Goal: Information Seeking & Learning: Understand process/instructions

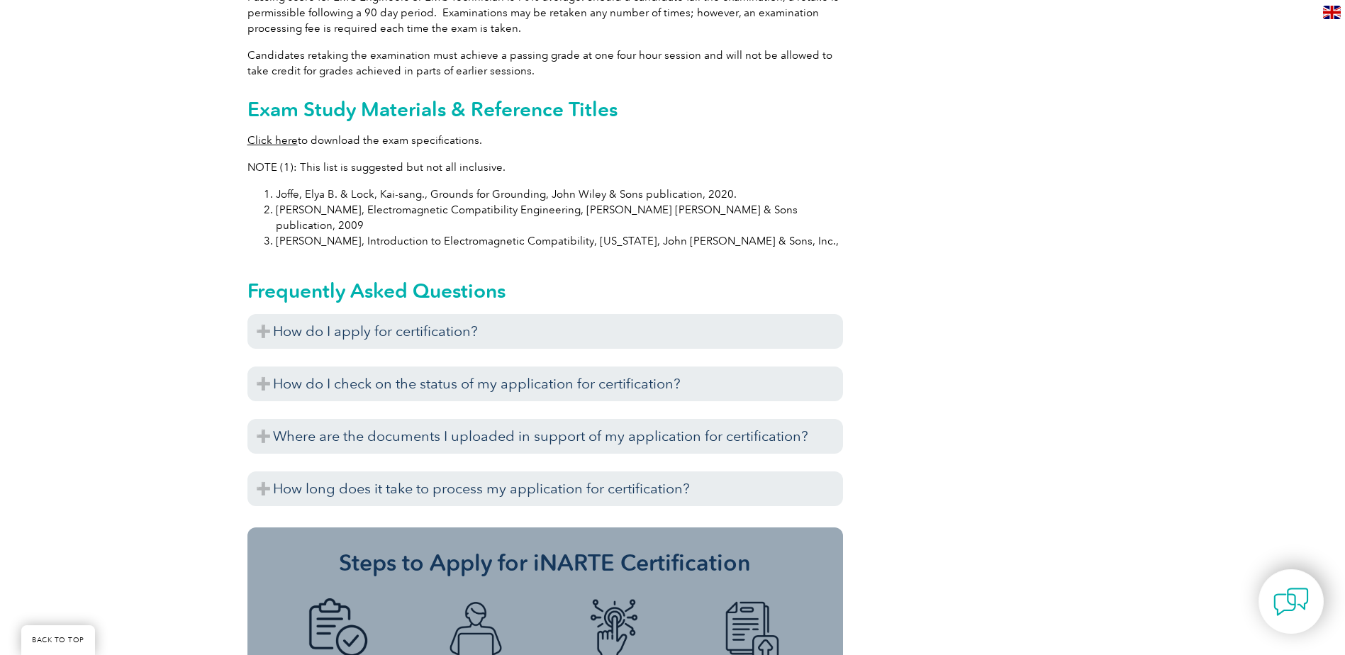
scroll to position [1403, 0]
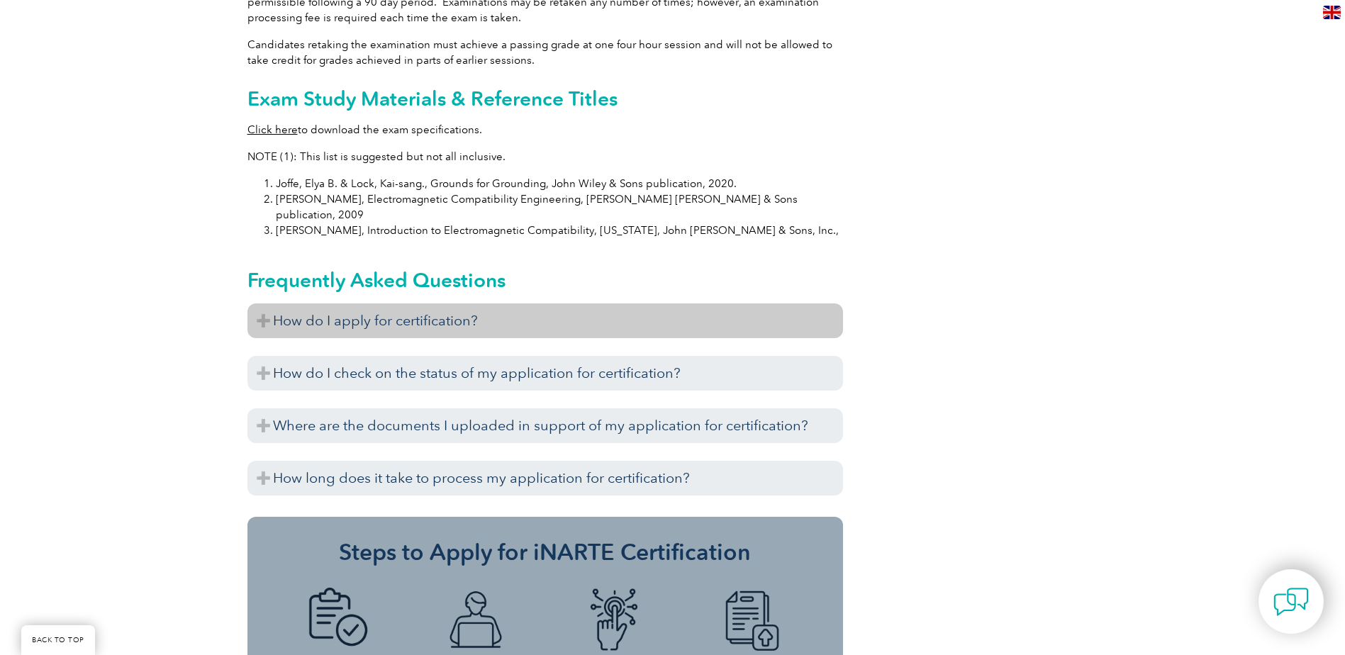
click at [267, 304] on h3 "How do I apply for certification?" at bounding box center [545, 321] width 596 height 35
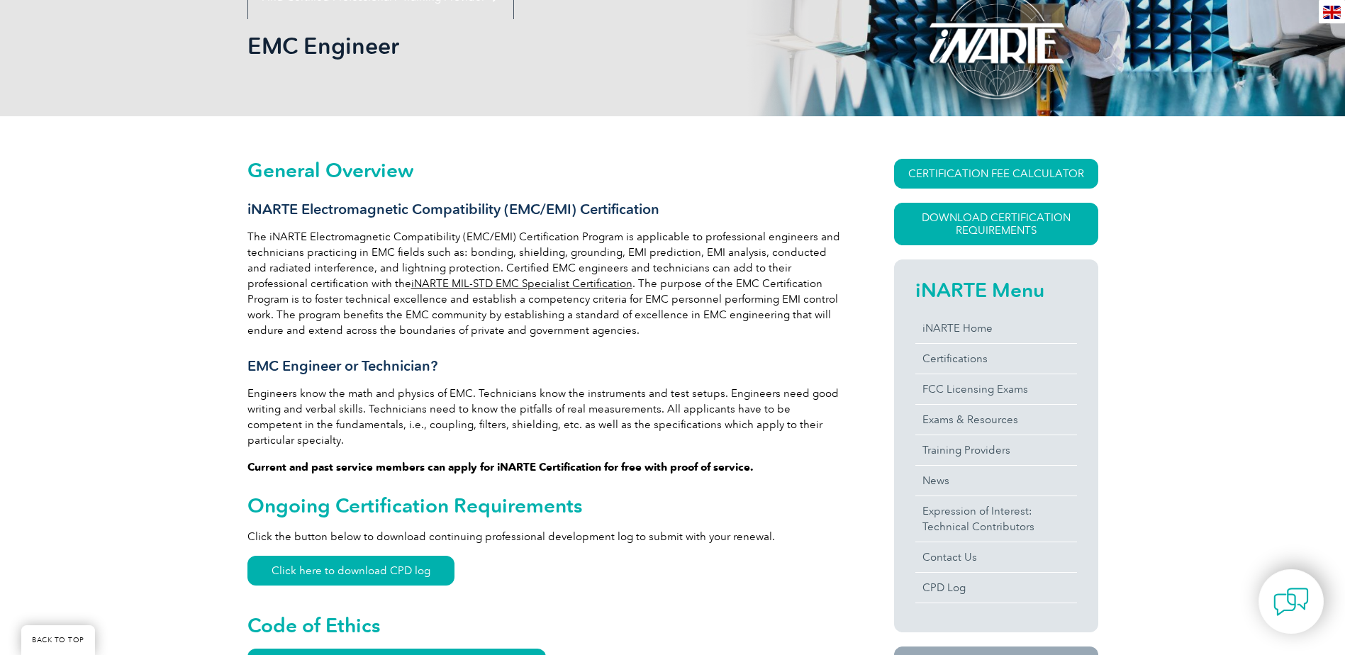
scroll to position [213, 0]
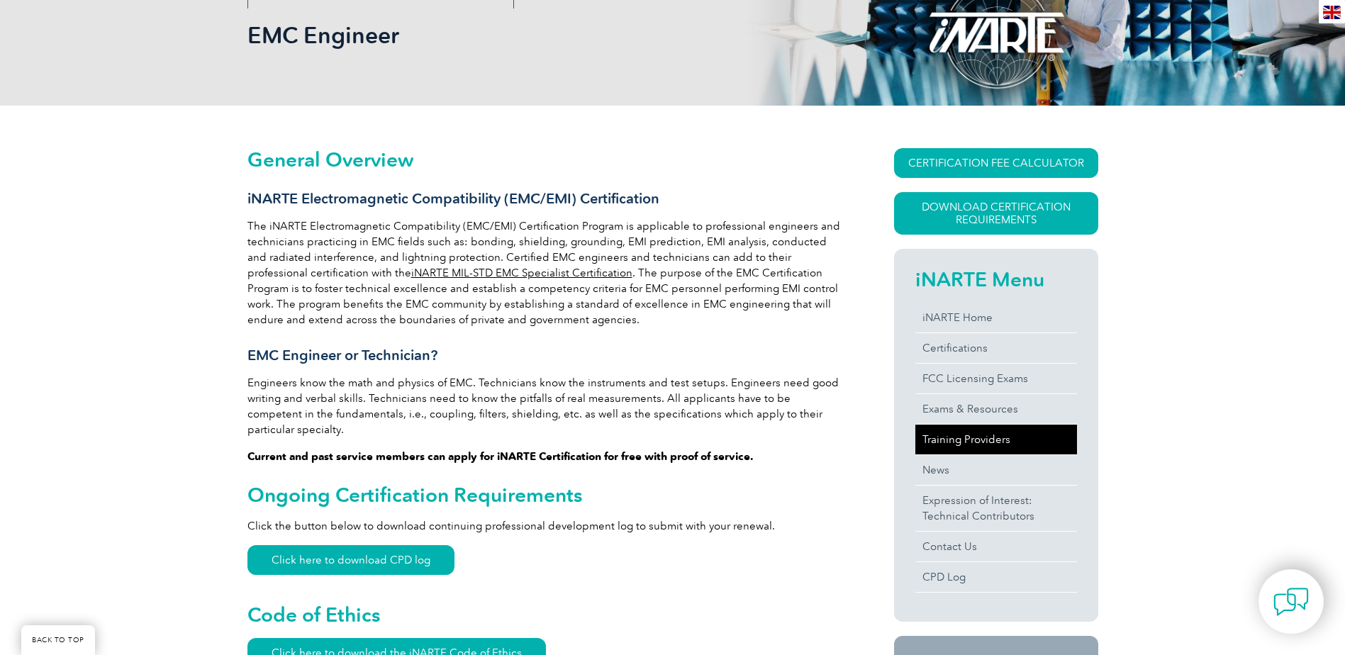
click at [1003, 441] on link "Training Providers" at bounding box center [996, 440] width 162 height 30
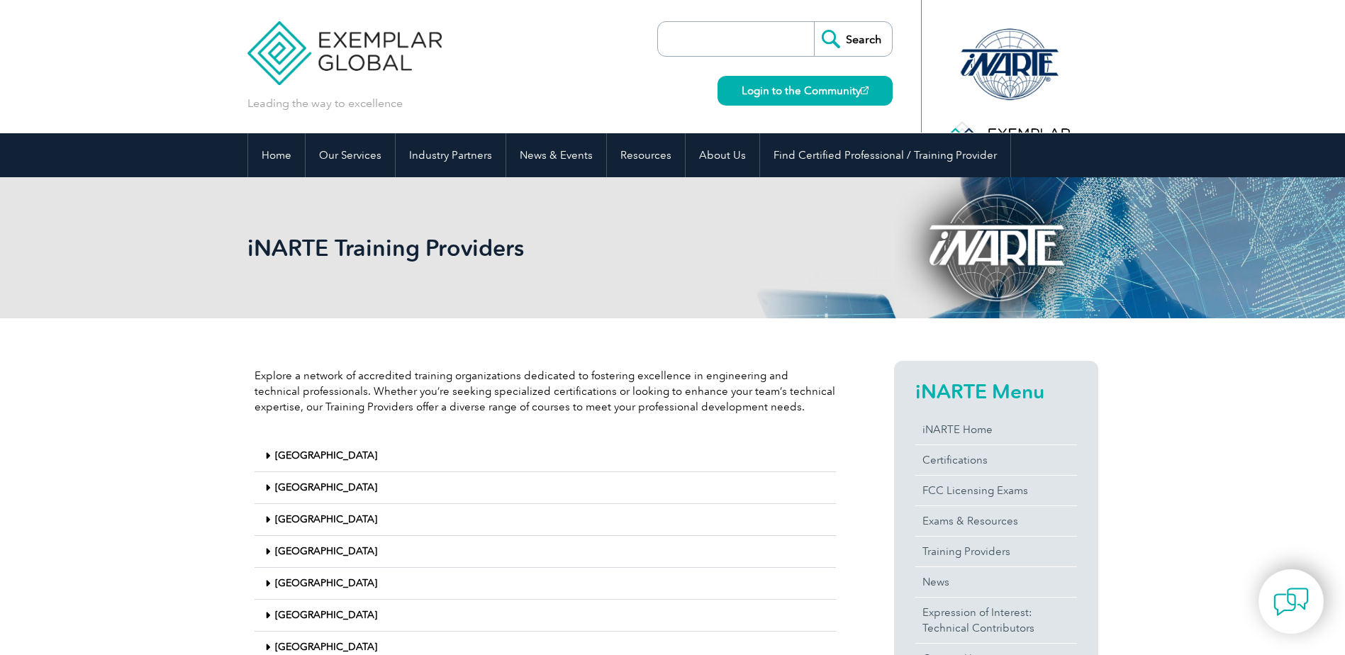
scroll to position [142, 0]
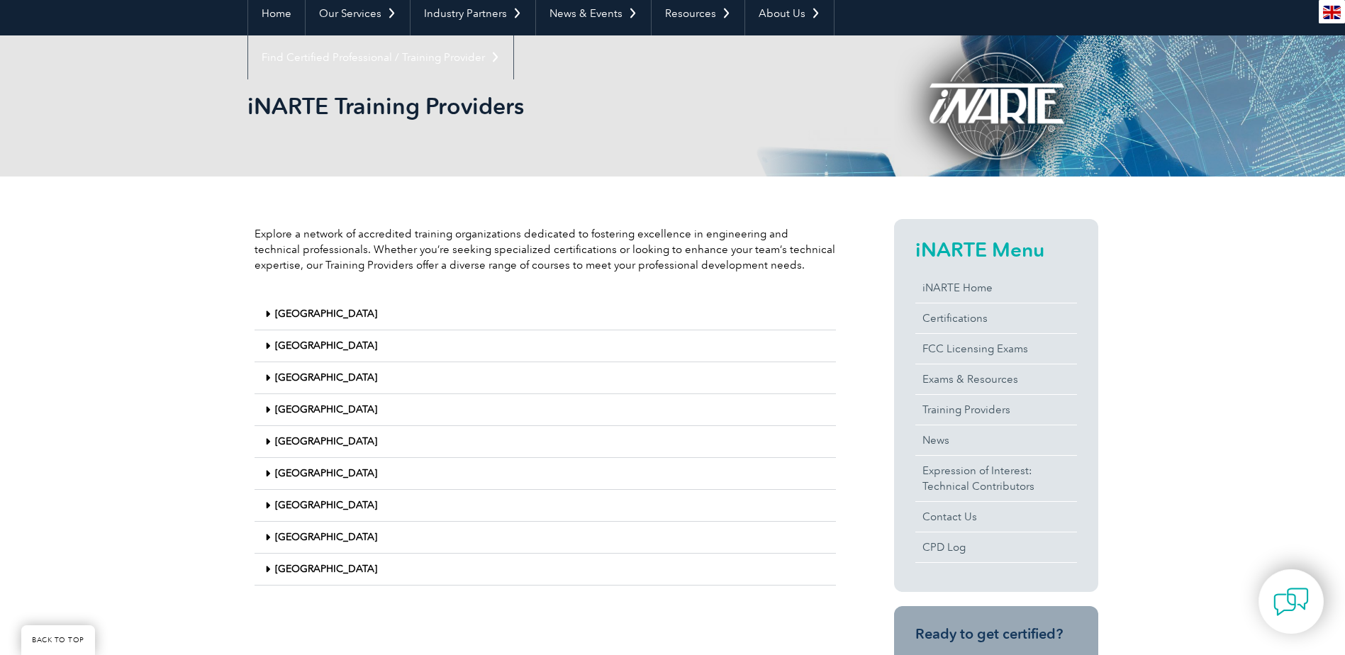
click at [296, 573] on link "[GEOGRAPHIC_DATA]" at bounding box center [326, 569] width 102 height 12
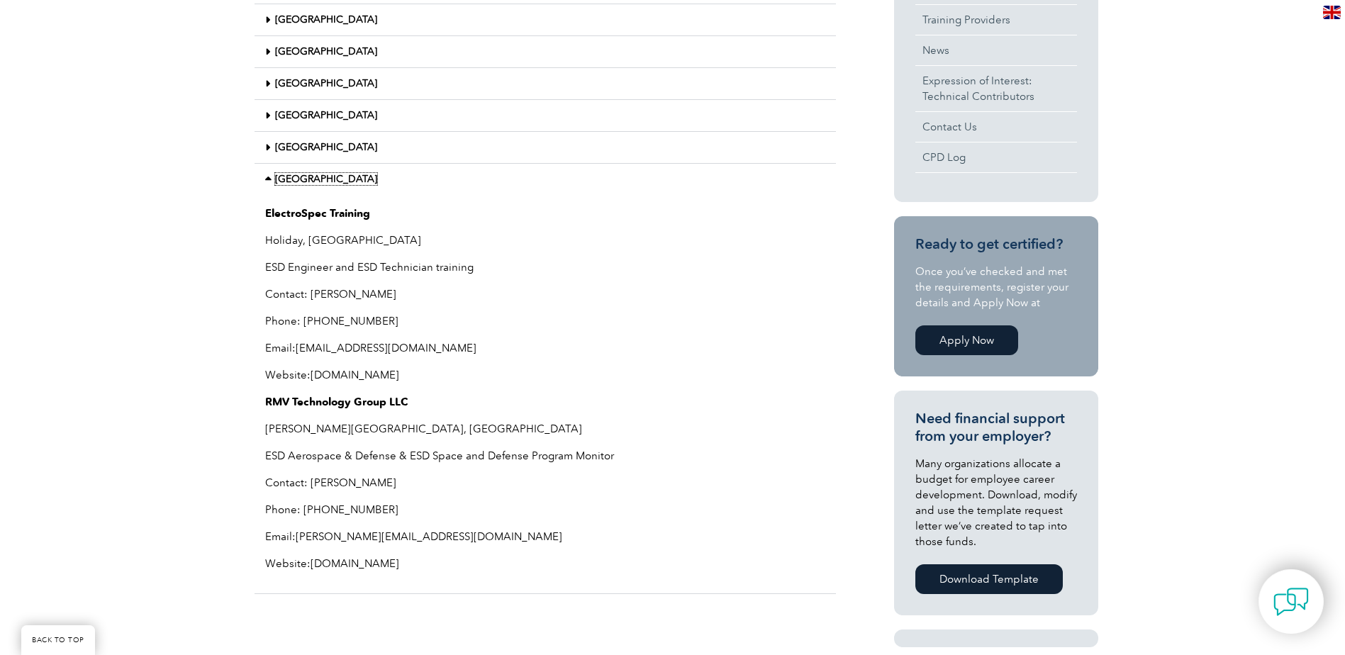
scroll to position [567, 0]
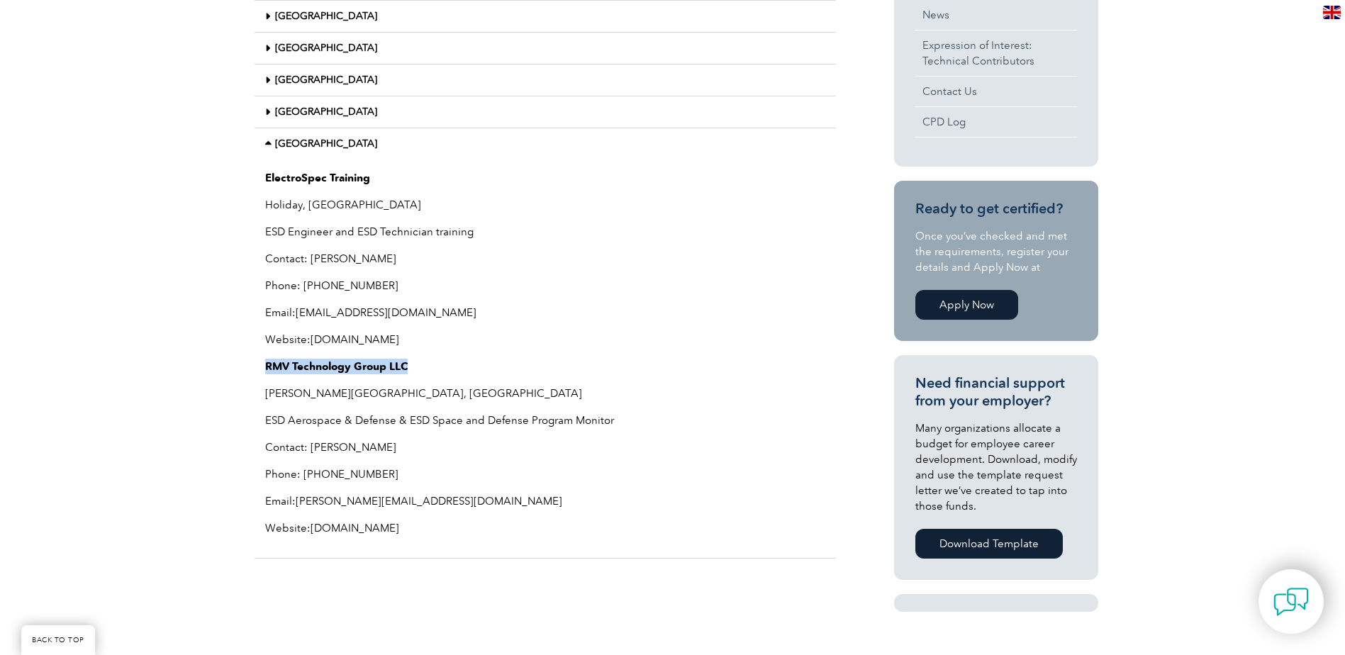
drag, startPoint x: 264, startPoint y: 370, endPoint x: 415, endPoint y: 367, distance: 151.1
click at [415, 367] on div "ElectroSpec Training Holiday, [GEOGRAPHIC_DATA] ESD Engineer and ESD Technician…" at bounding box center [545, 359] width 581 height 399
copy strong "RMV Technology Group LLC"
click at [639, 364] on p "RMV Technology Group LLC" at bounding box center [545, 367] width 560 height 16
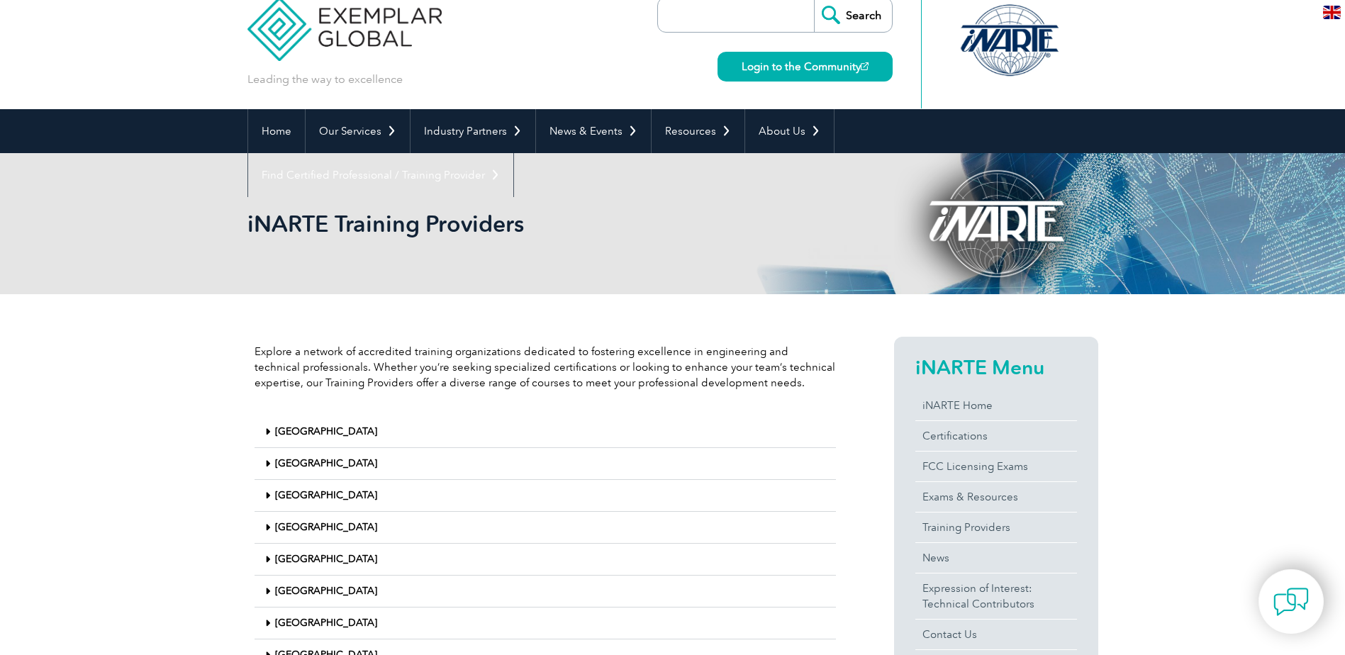
scroll to position [0, 0]
